Goal: Information Seeking & Learning: Learn about a topic

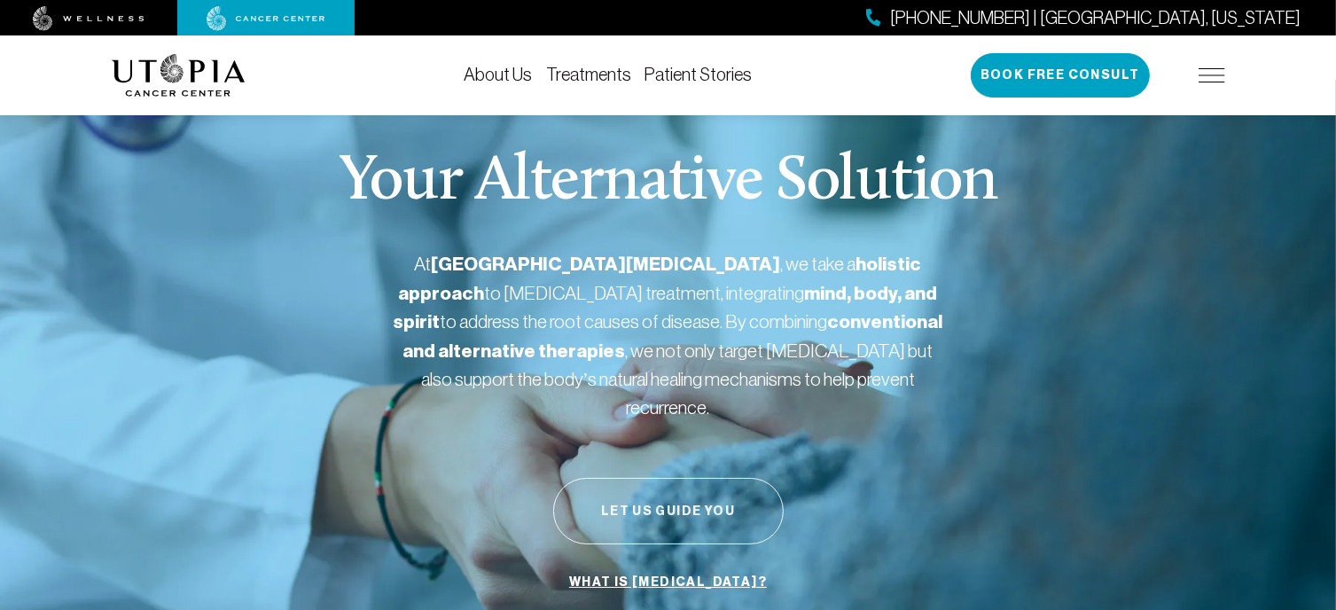
click at [670, 479] on button "Let Us Guide You" at bounding box center [668, 511] width 231 height 66
click at [692, 566] on link "What is [MEDICAL_DATA]?" at bounding box center [668, 583] width 207 height 34
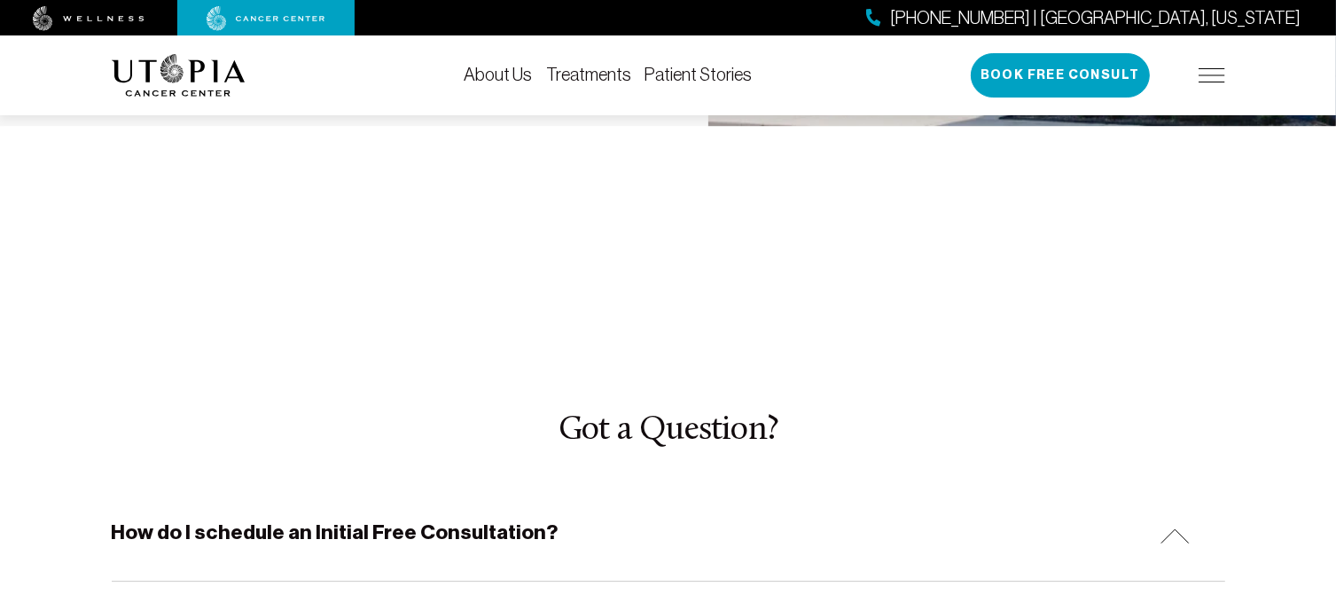
scroll to position [5213, 0]
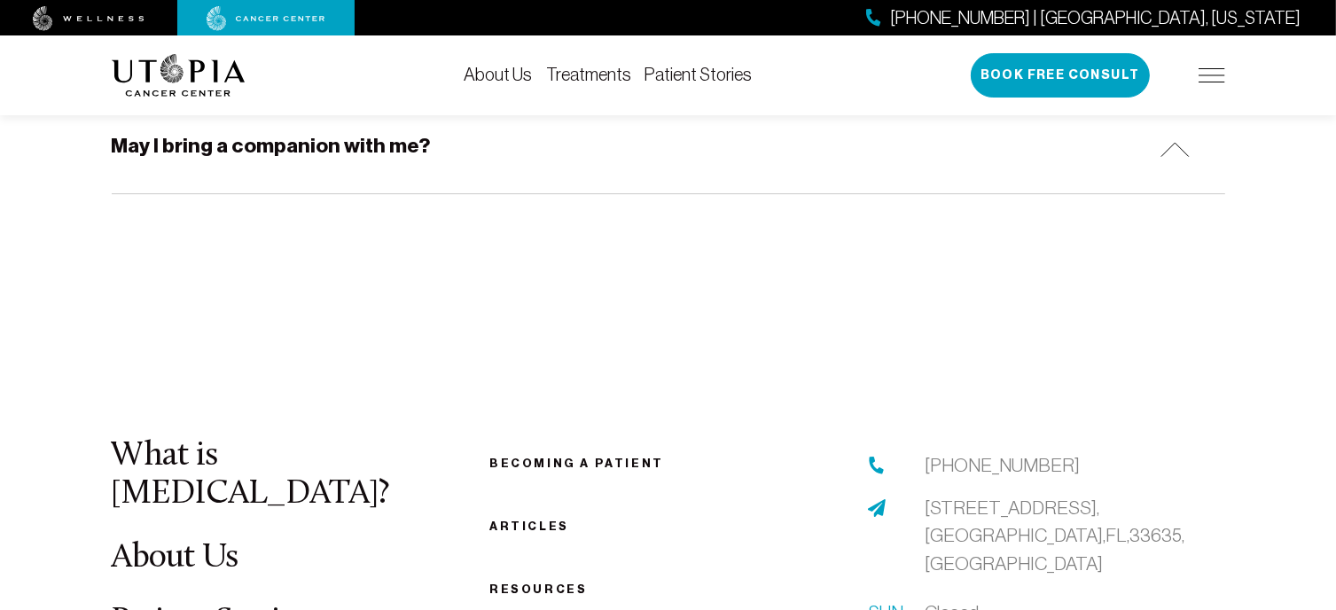
scroll to position [6029, 0]
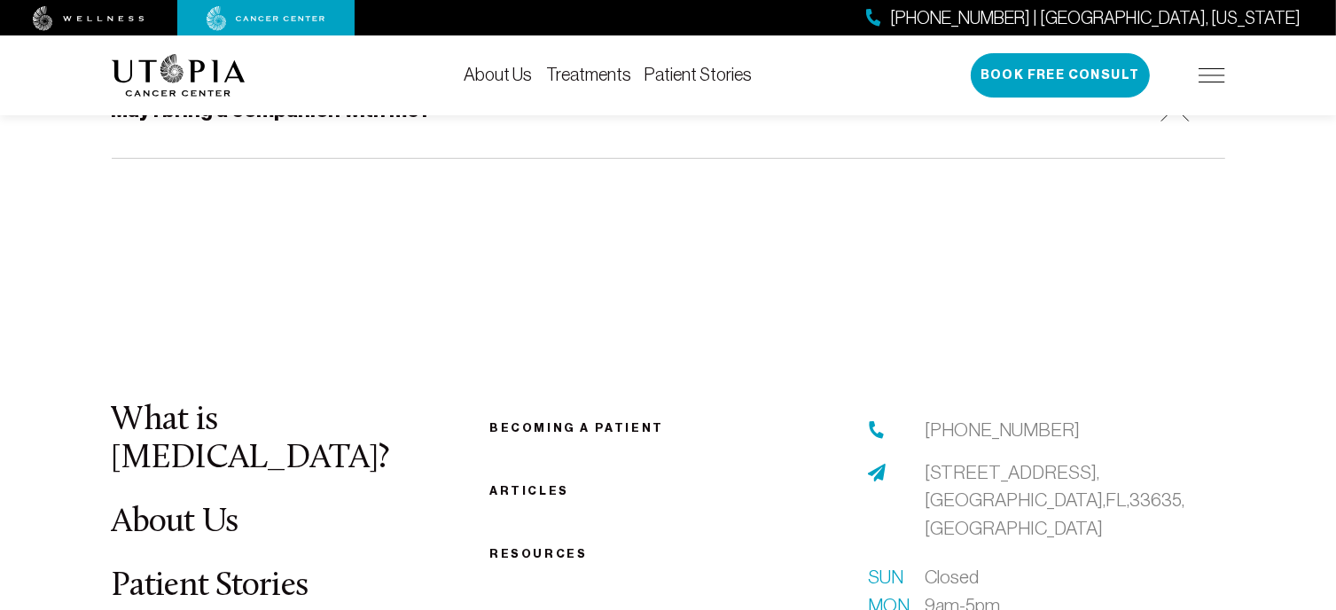
click at [262, 569] on link "Patient Stories" at bounding box center [210, 586] width 197 height 35
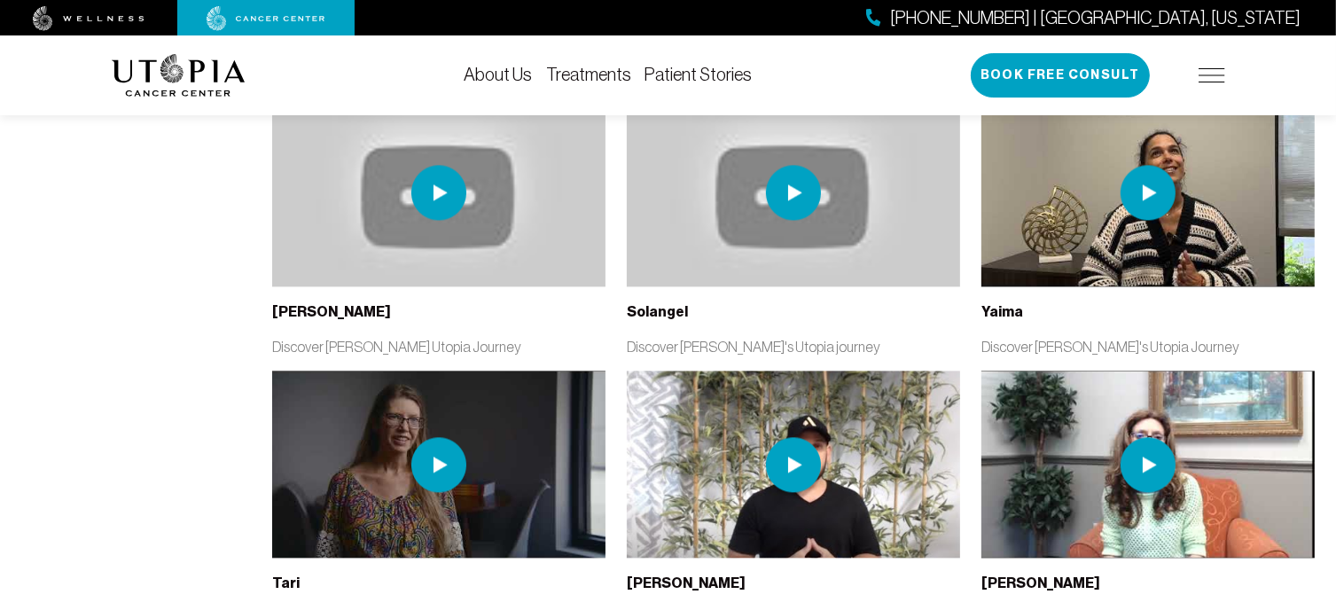
scroll to position [3724, 0]
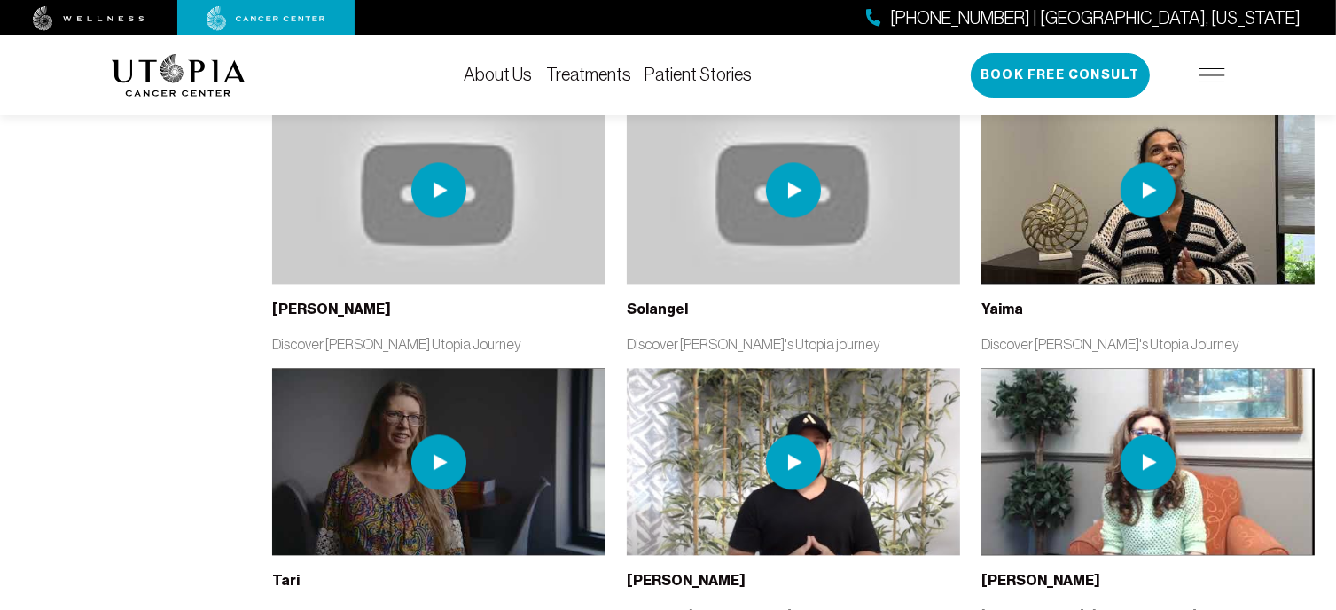
click at [791, 434] on img at bounding box center [793, 461] width 55 height 55
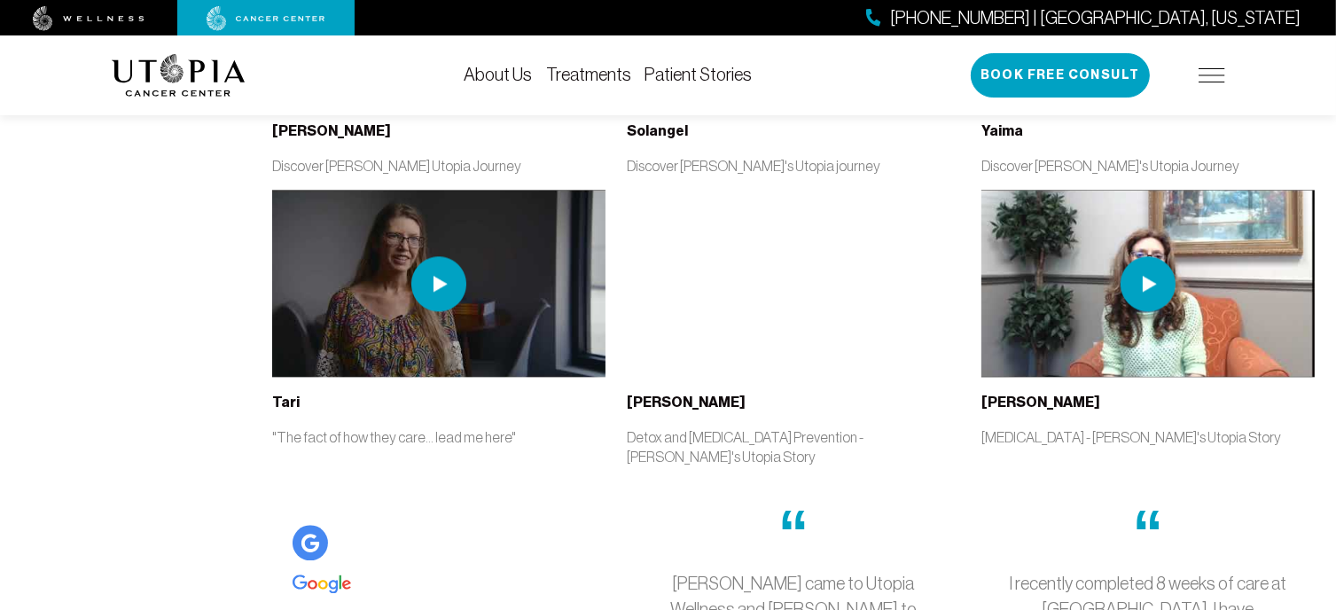
scroll to position [3937, 0]
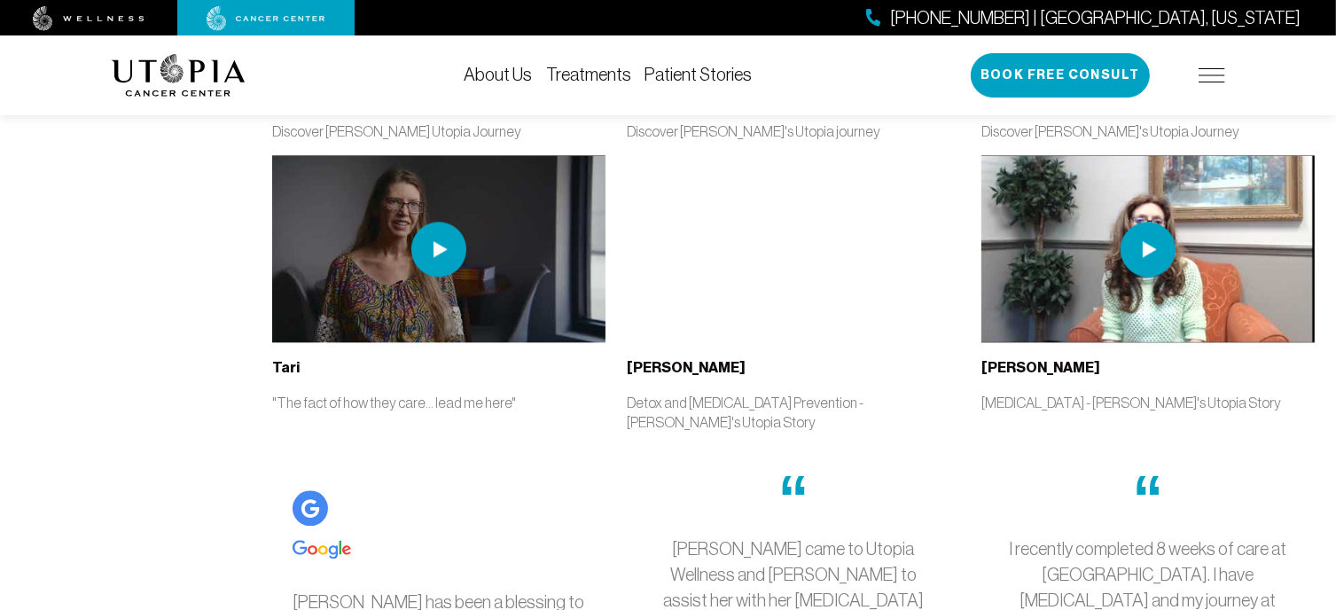
click at [585, 308] on div "Tari "The fact of how they care... lead me here"" at bounding box center [438, 284] width 333 height 258
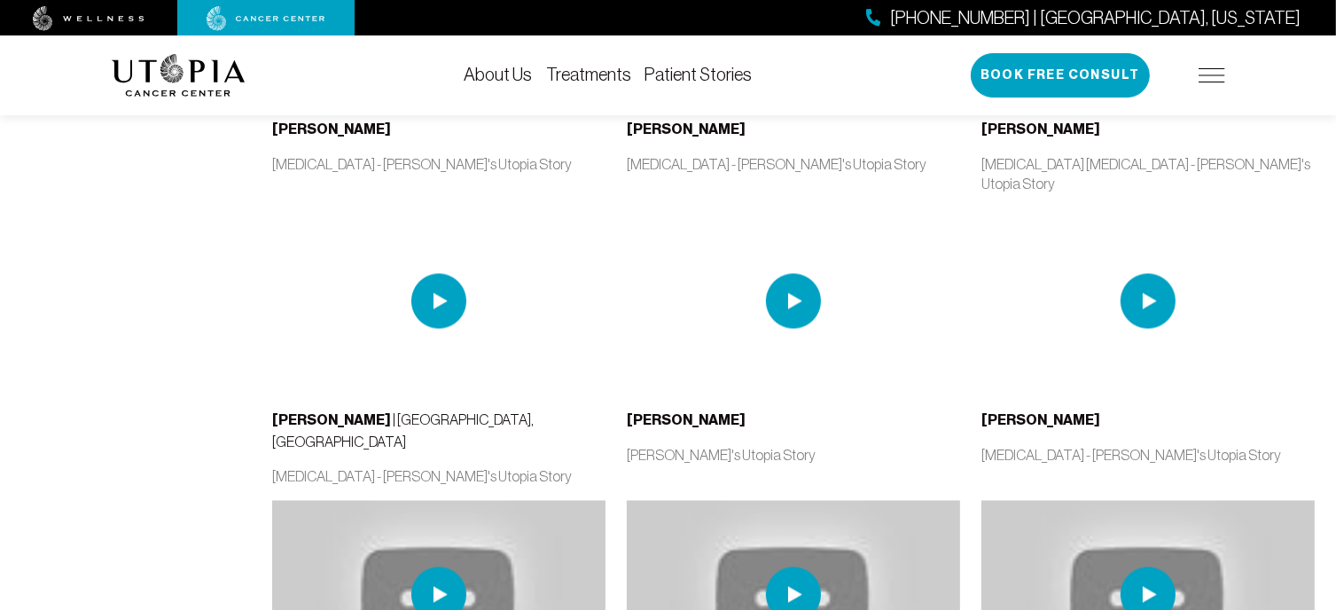
scroll to position [3015, 0]
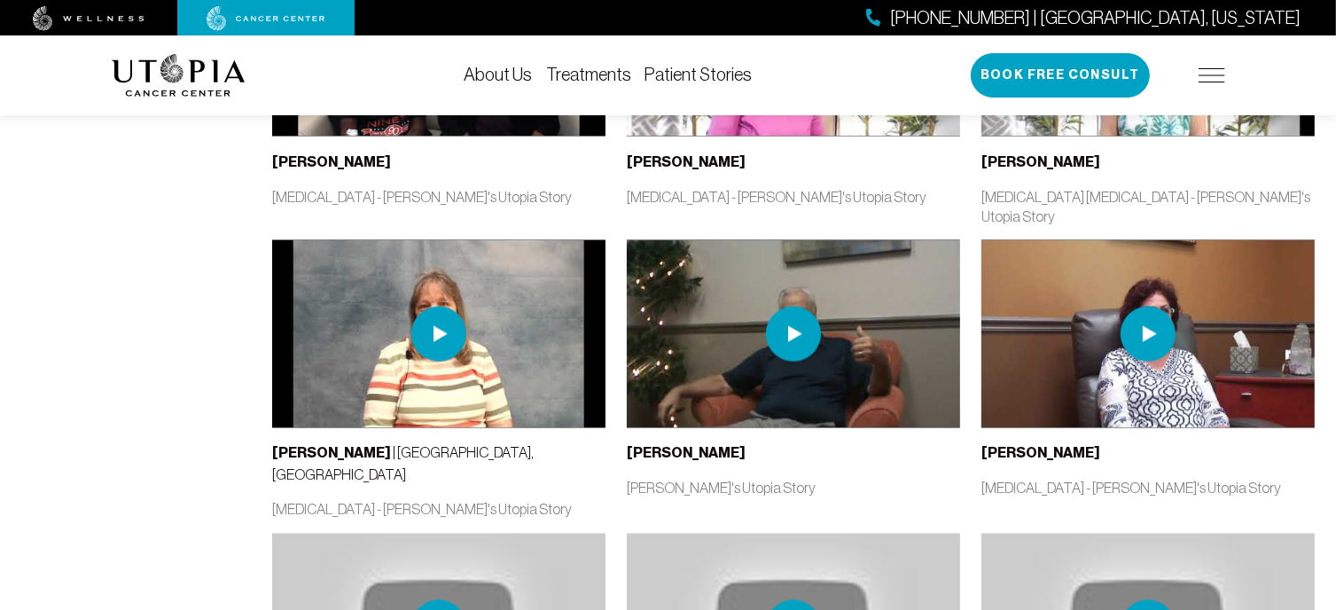
click at [791, 307] on img at bounding box center [793, 334] width 55 height 55
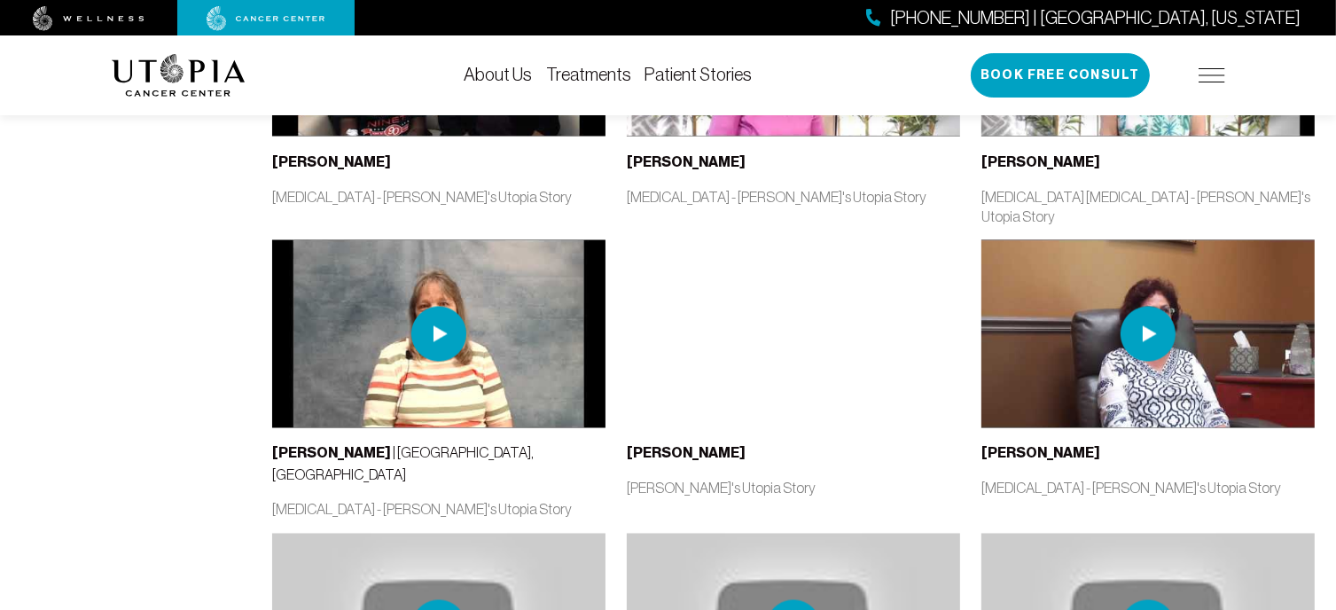
click at [888, 479] on p "[PERSON_NAME]'s Utopia Story" at bounding box center [793, 489] width 333 height 20
click at [598, 68] on link "Treatments" at bounding box center [588, 75] width 85 height 20
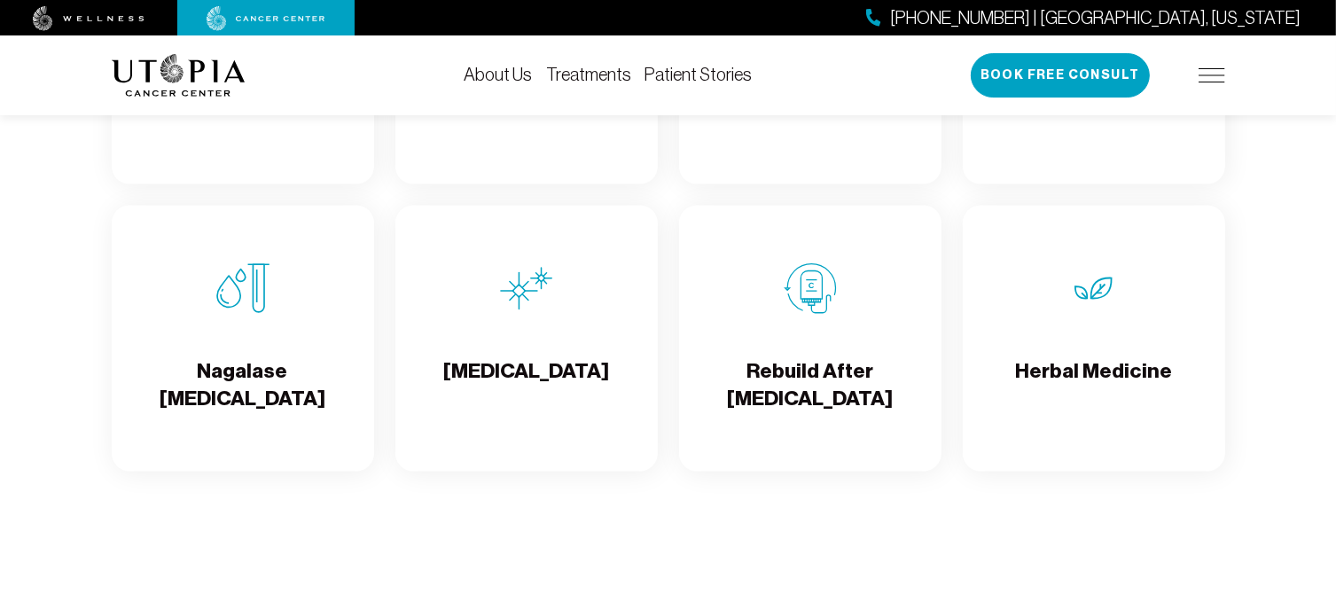
scroll to position [3192, 0]
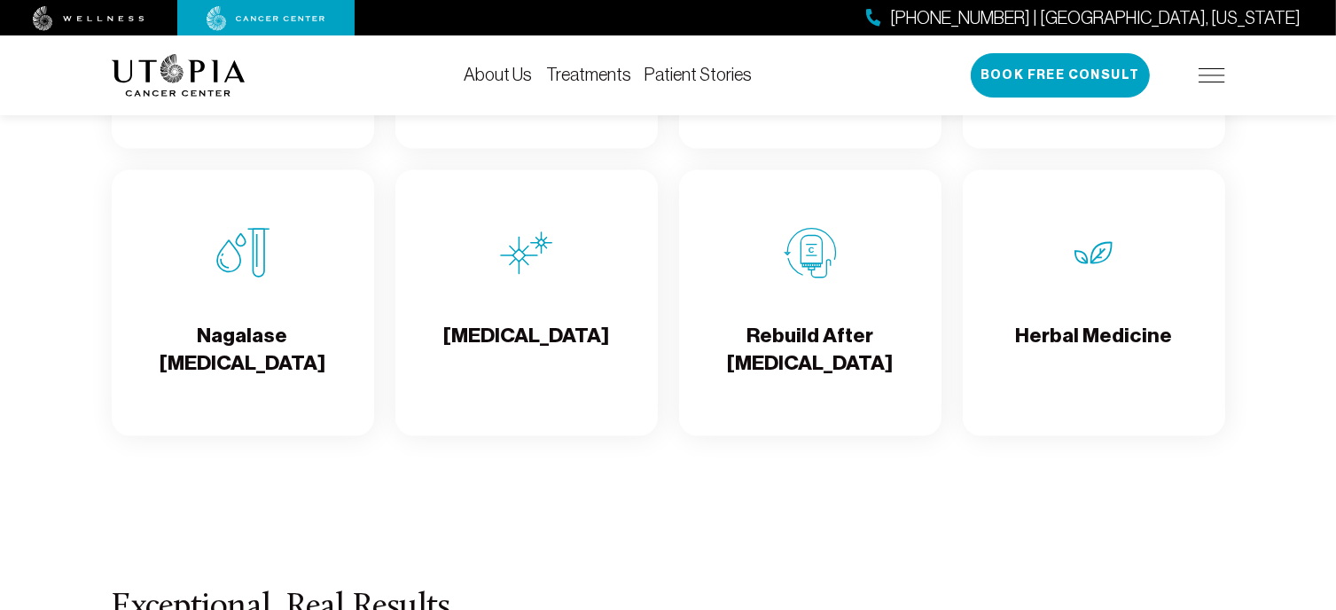
click at [290, 369] on h4 "Nagalase [MEDICAL_DATA]" at bounding box center [243, 352] width 234 height 58
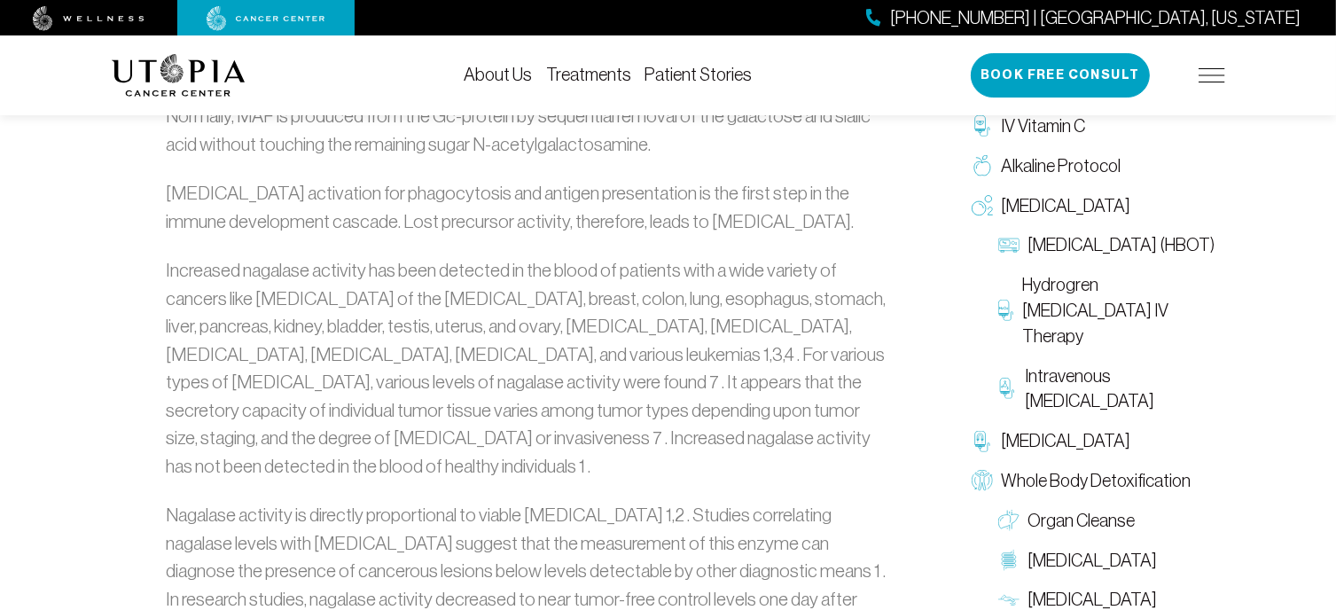
scroll to position [1490, 0]
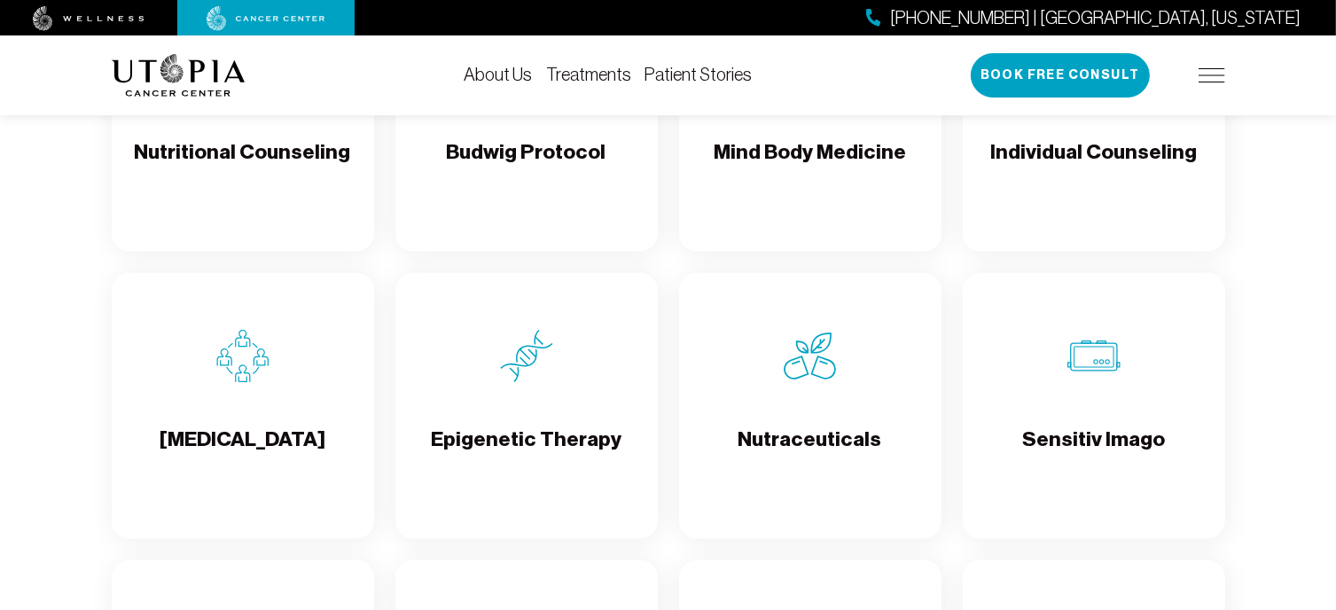
scroll to position [2766, 0]
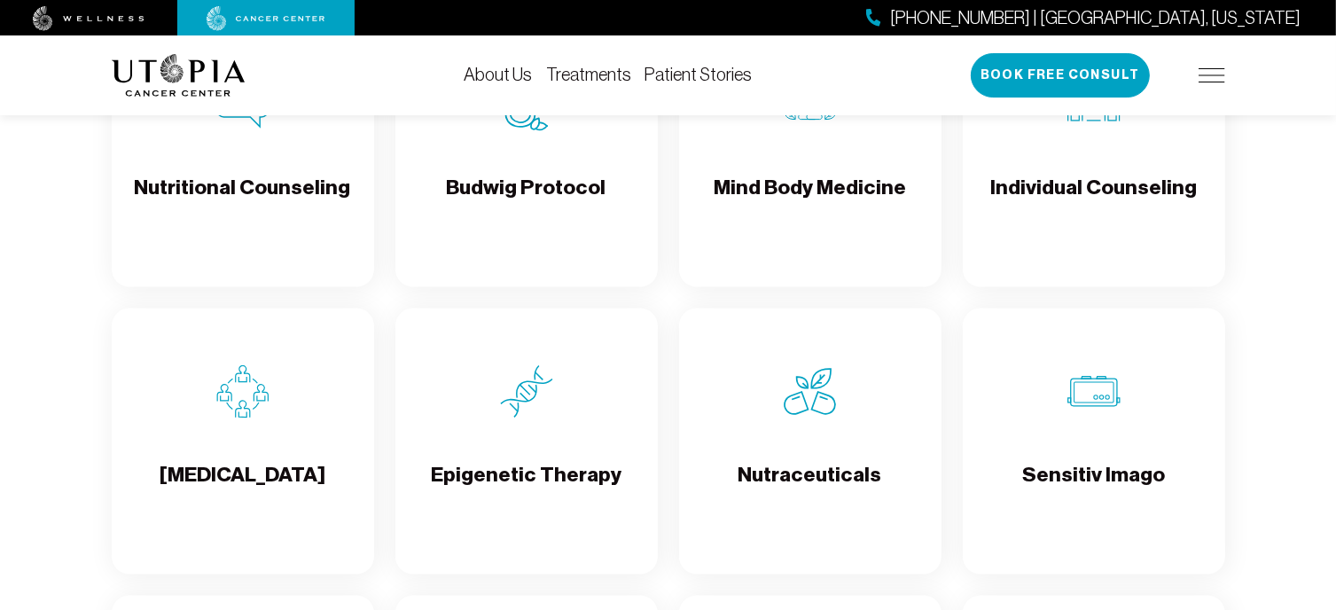
click at [506, 219] on h4 "Budwig Protocol" at bounding box center [527, 203] width 160 height 58
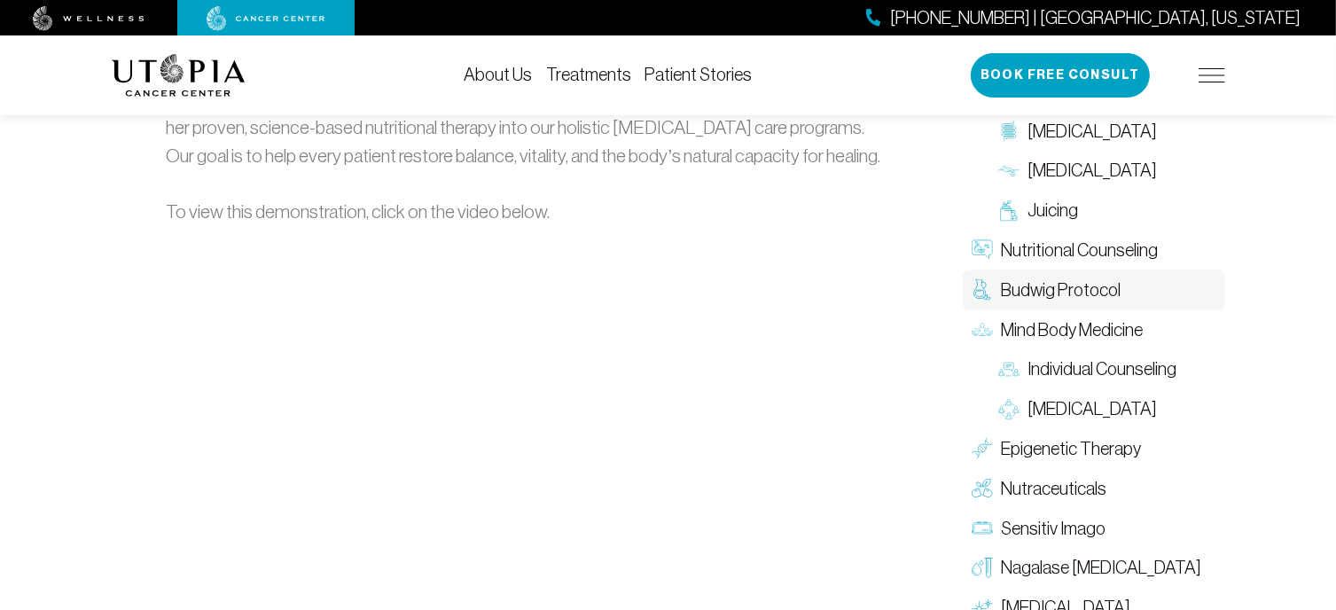
scroll to position [2731, 0]
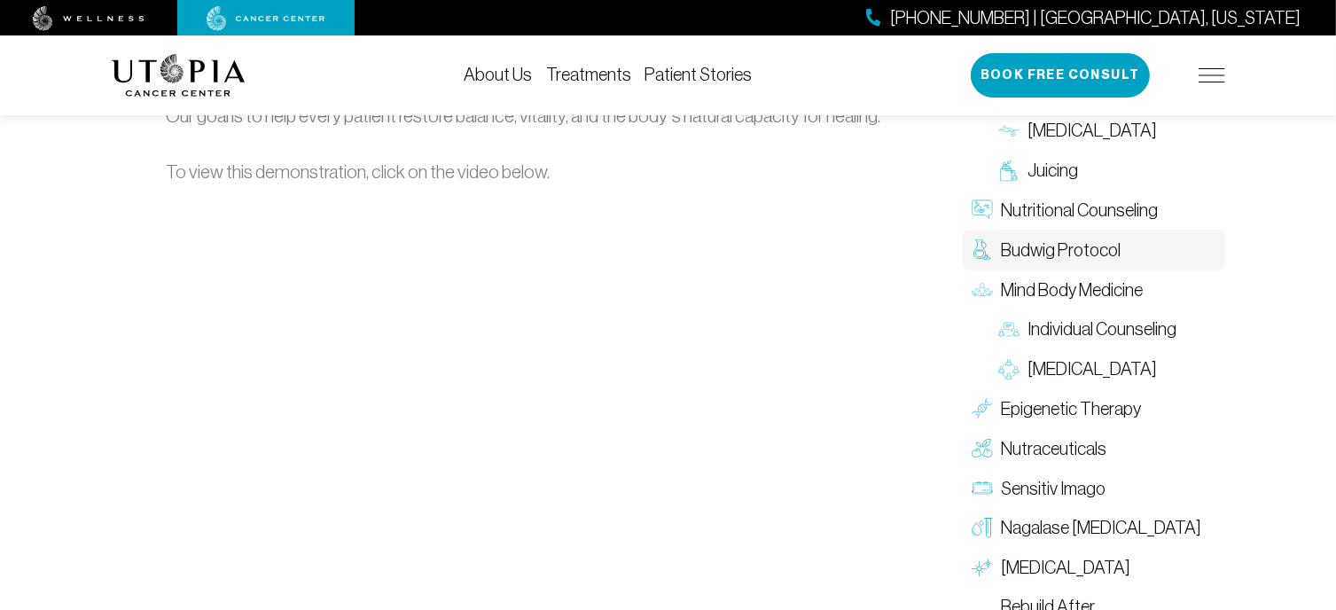
scroll to position [2802, 0]
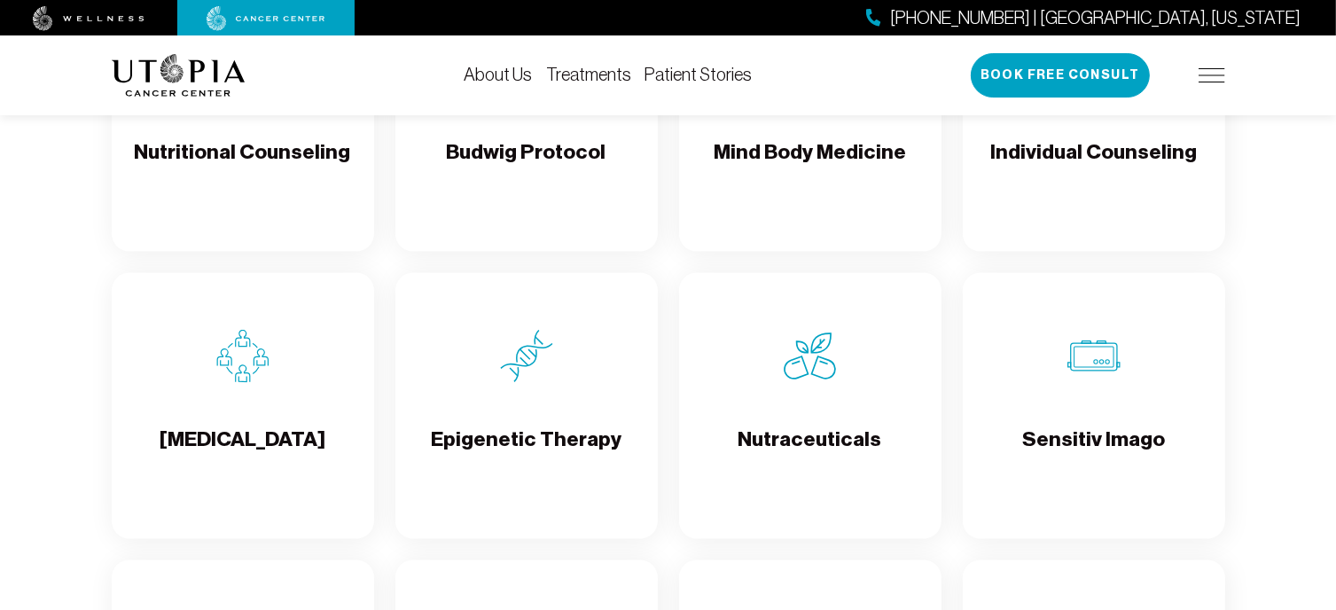
scroll to position [2766, 0]
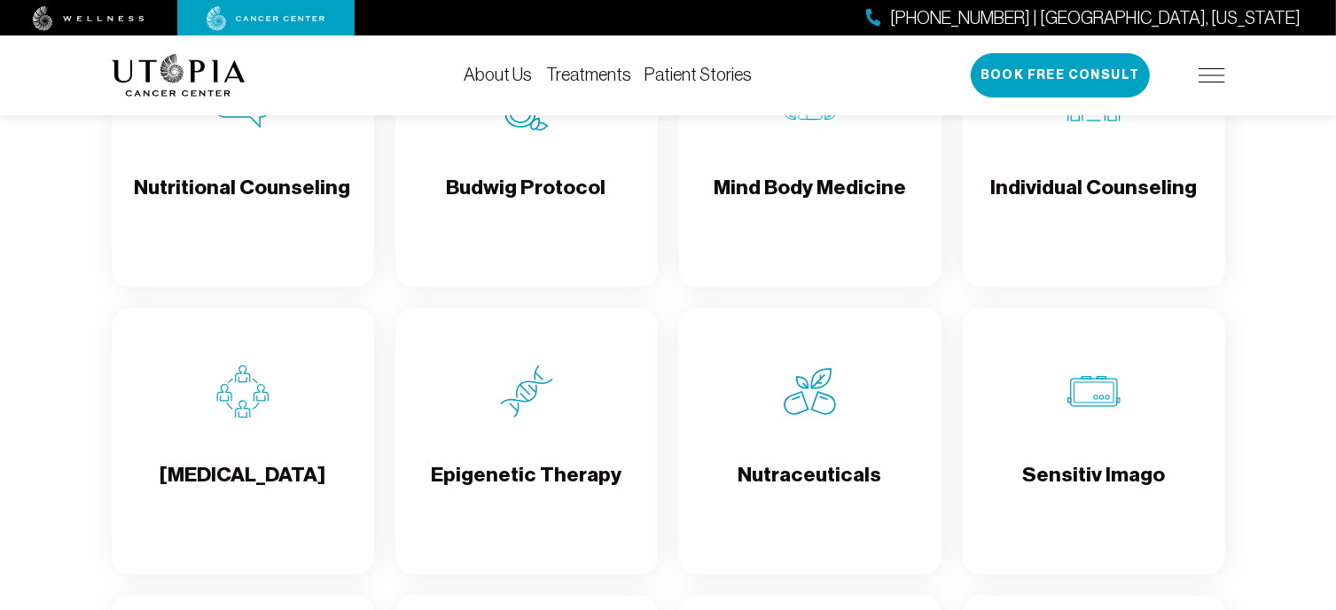
click at [791, 205] on h4 "Mind Body Medicine" at bounding box center [810, 203] width 192 height 58
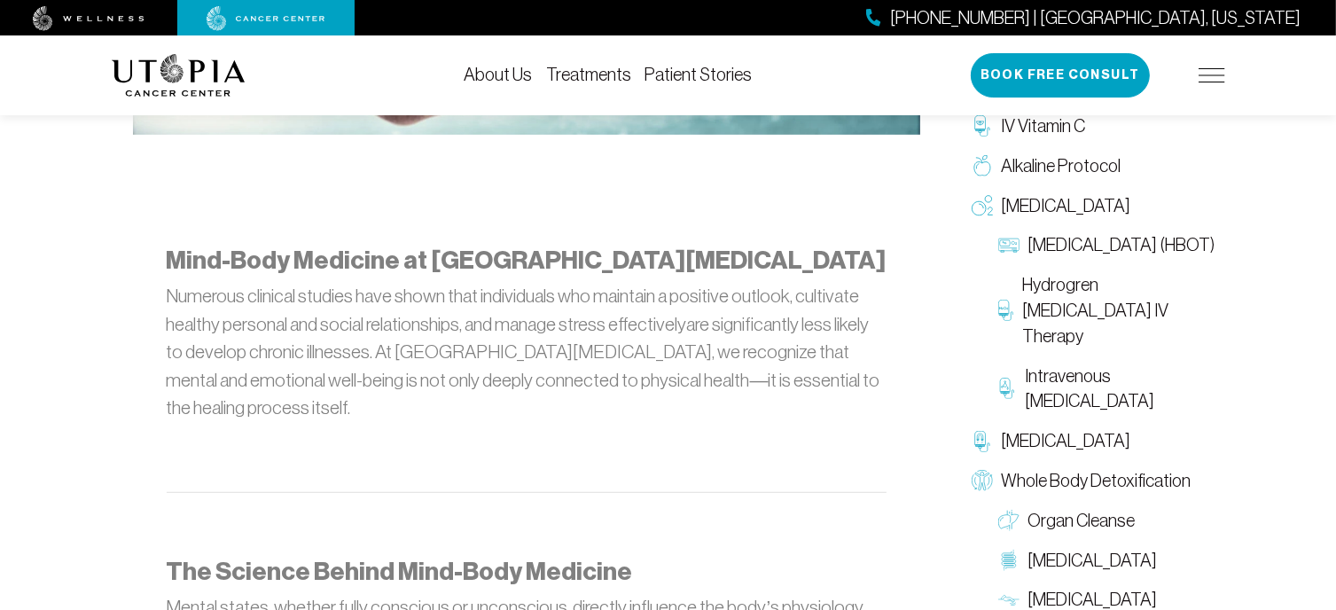
scroll to position [922, 0]
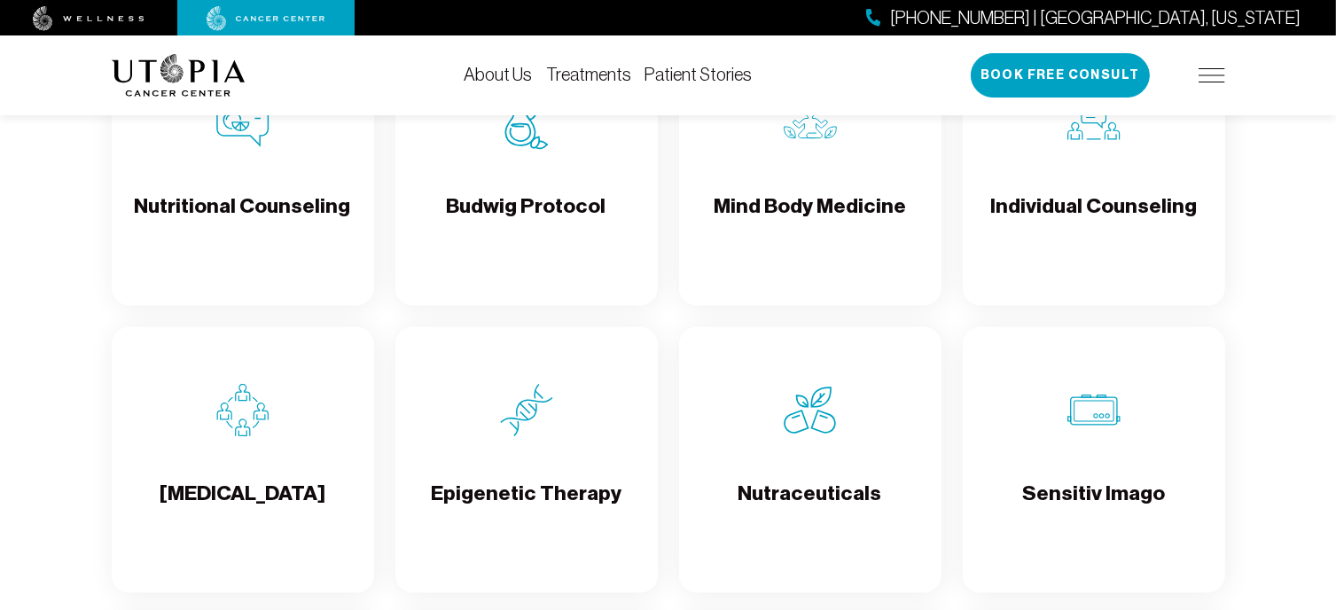
scroll to position [2766, 0]
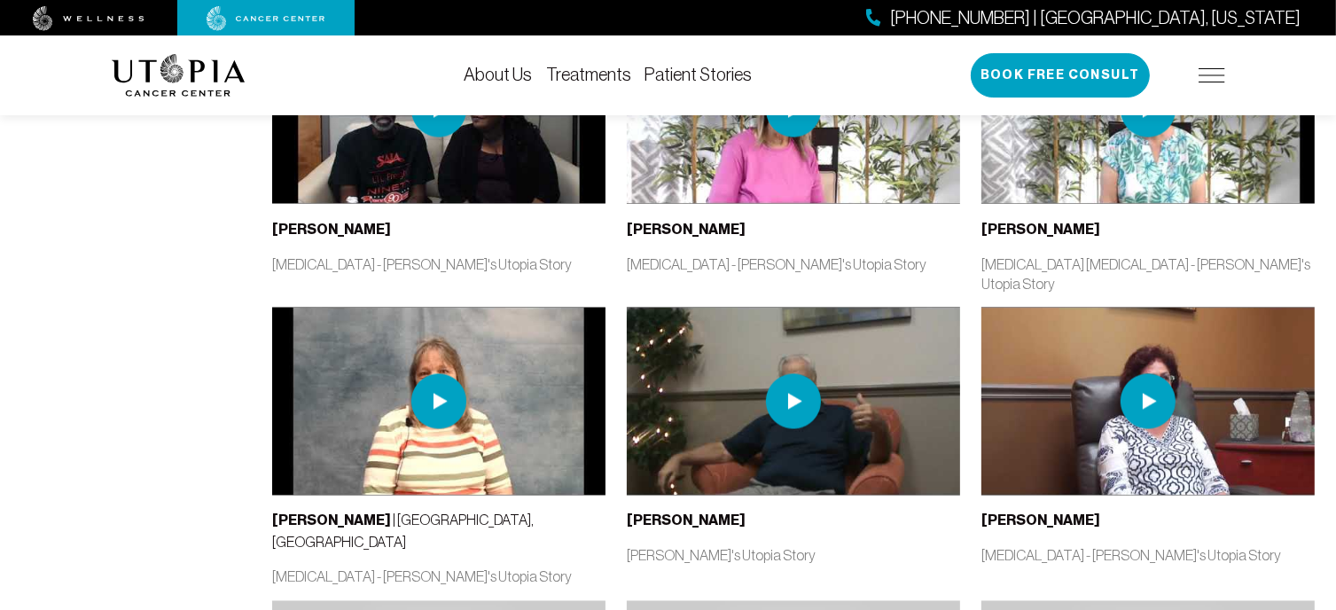
scroll to position [3015, 0]
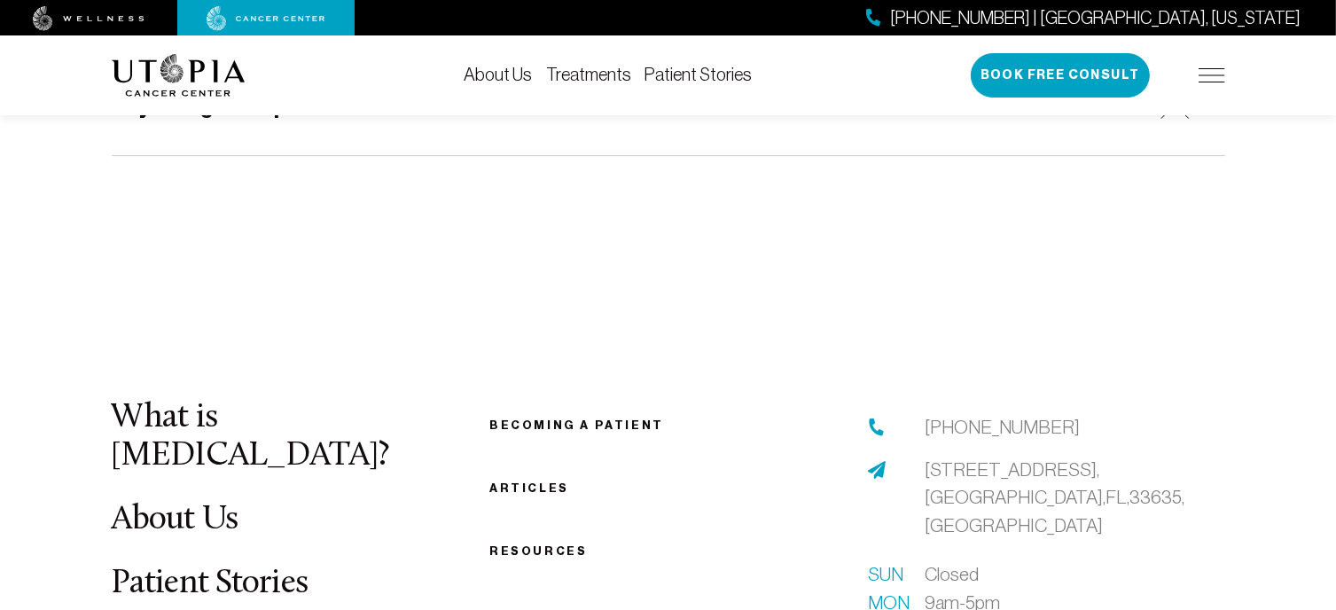
scroll to position [6029, 0]
